Goal: Task Accomplishment & Management: Manage account settings

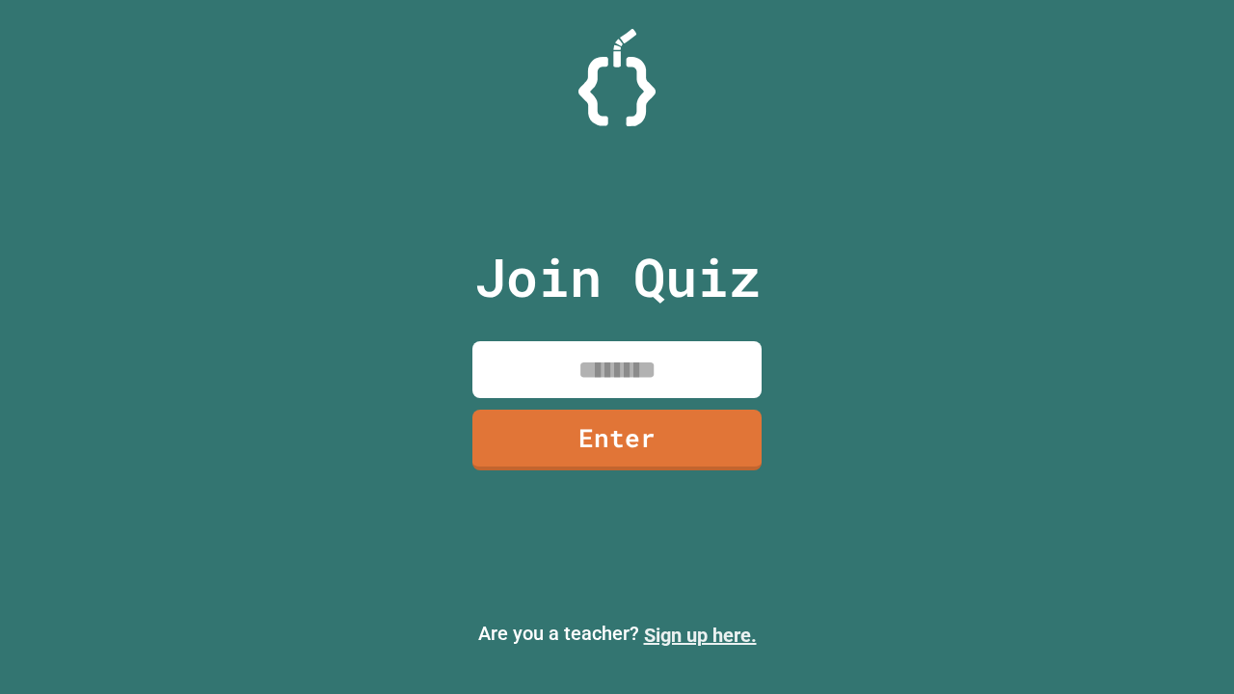
click at [700, 635] on link "Sign up here." at bounding box center [700, 635] width 113 height 23
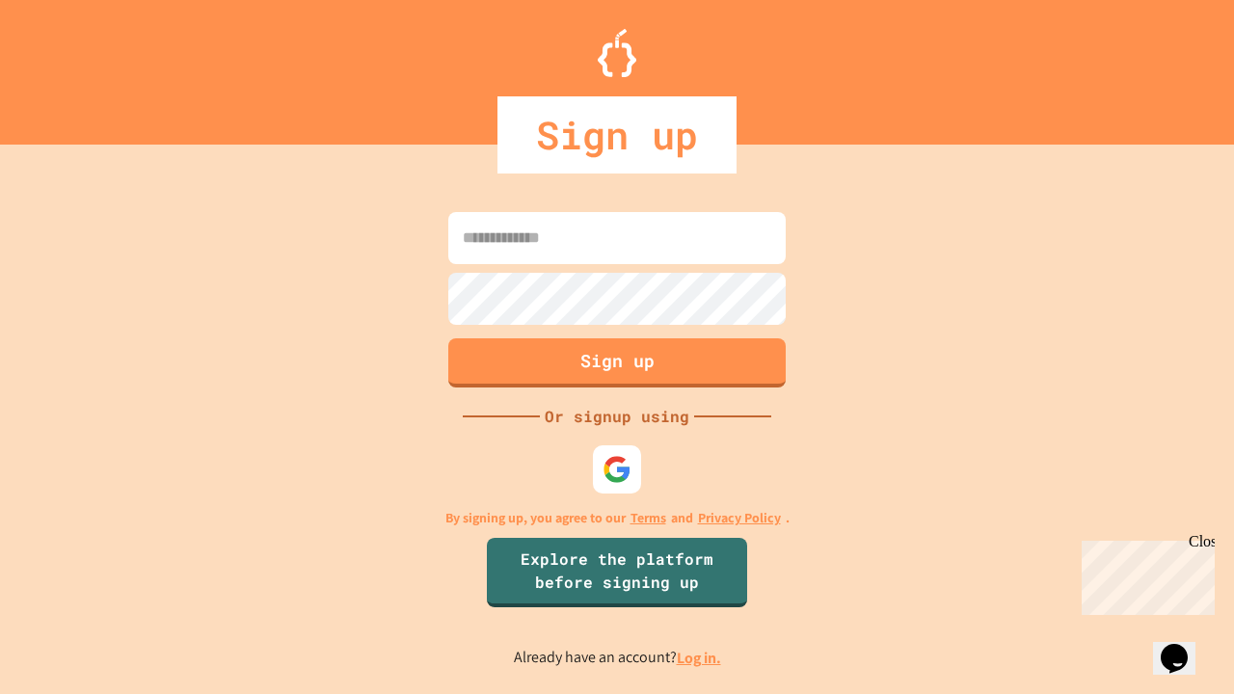
click at [700, 657] on link "Log in." at bounding box center [699, 658] width 44 height 20
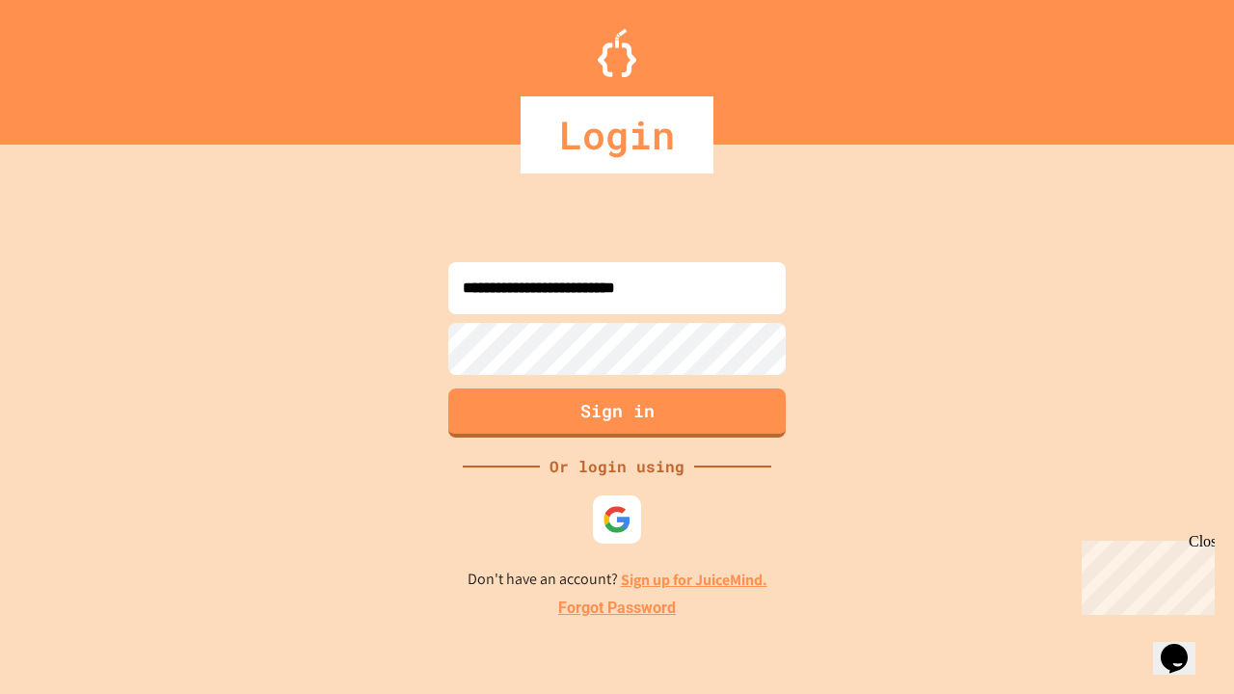
type input "**********"
